Goal: Information Seeking & Learning: Understand process/instructions

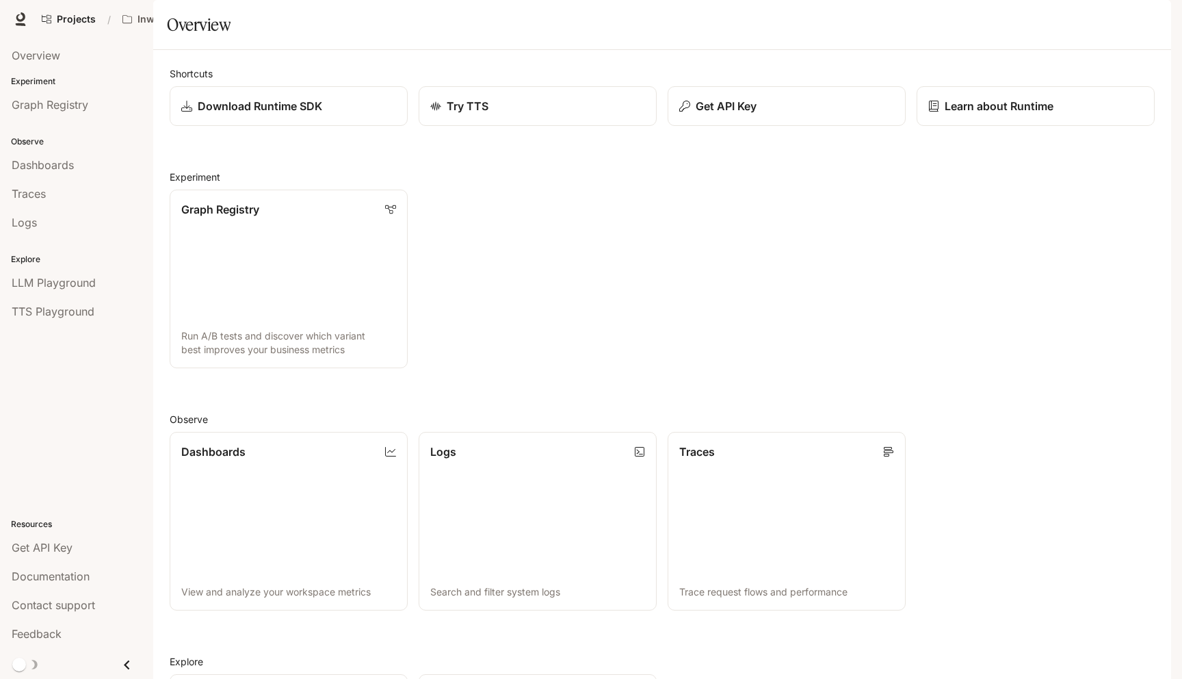
scroll to position [10, 0]
click at [929, 19] on span "Character Studio" at bounding box center [909, 19] width 76 height 17
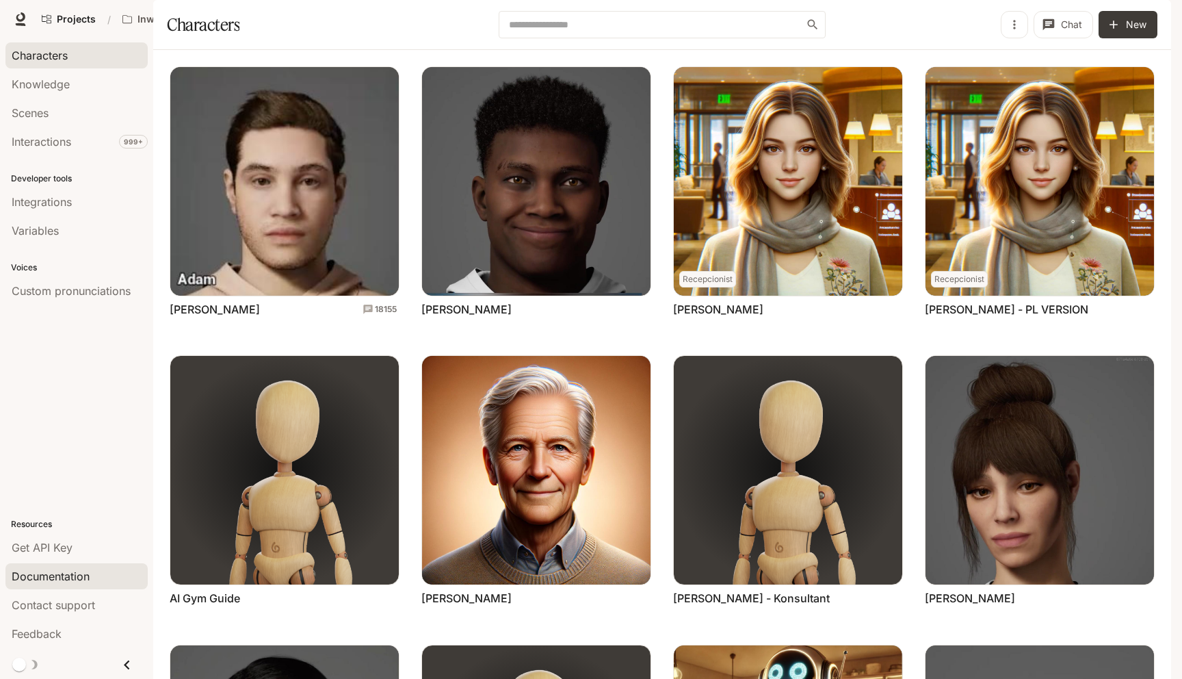
click at [73, 576] on span "Documentation" at bounding box center [51, 576] width 78 height 16
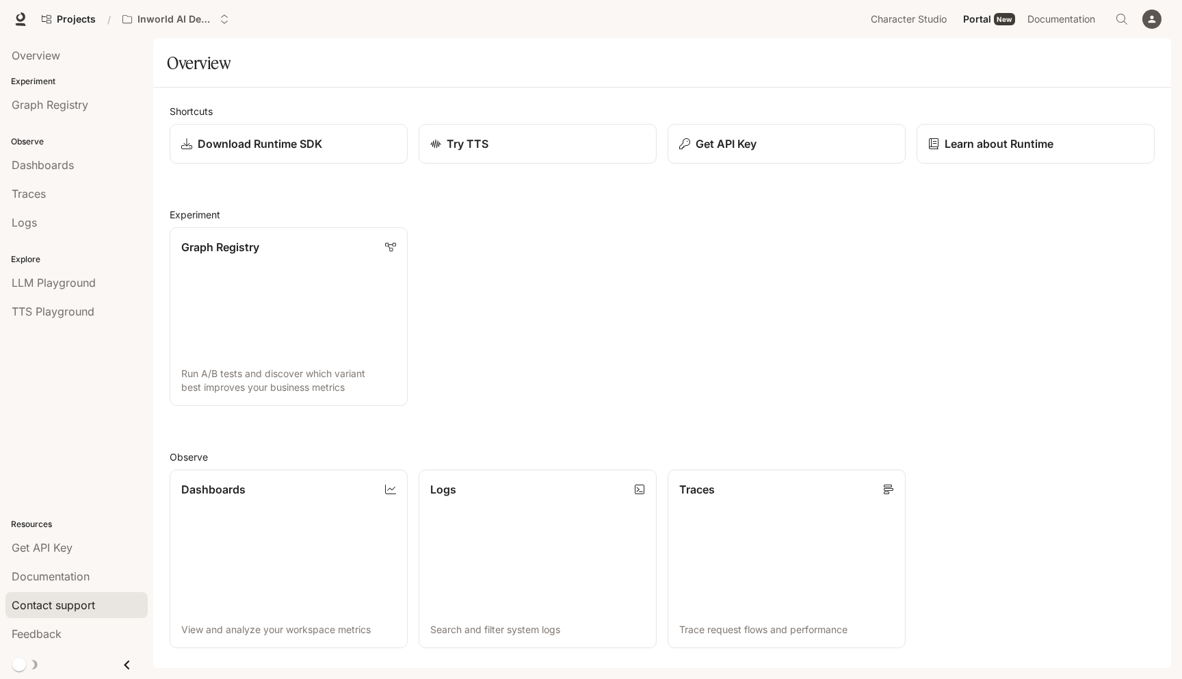
click at [70, 599] on span "Contact support" at bounding box center [53, 605] width 83 height 16
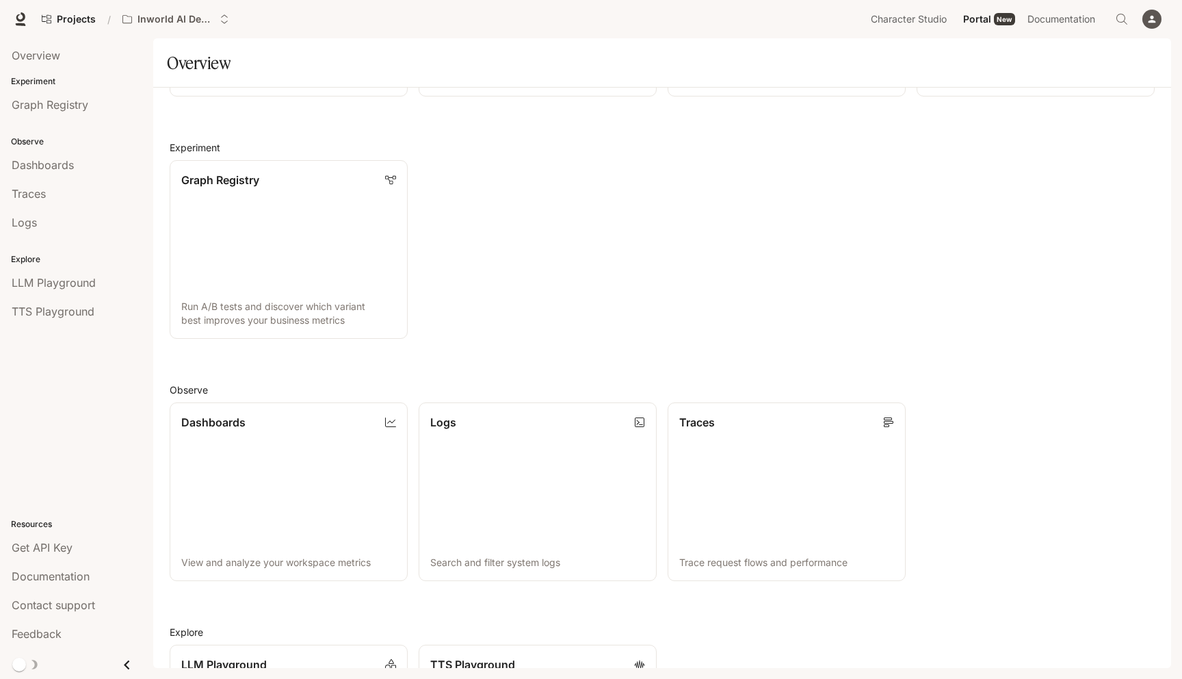
scroll to position [239, 0]
